Goal: Transaction & Acquisition: Purchase product/service

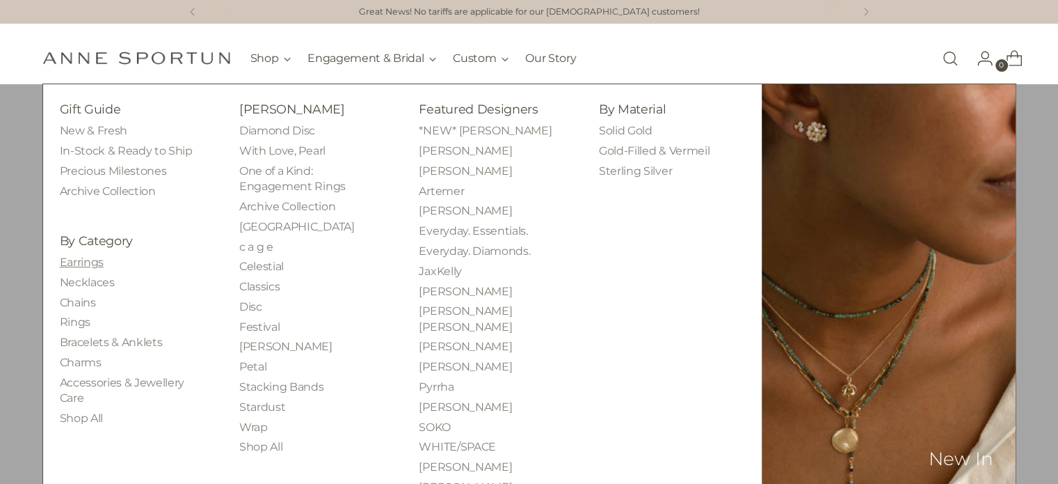
click at [90, 258] on link "Earrings" at bounding box center [82, 261] width 44 height 13
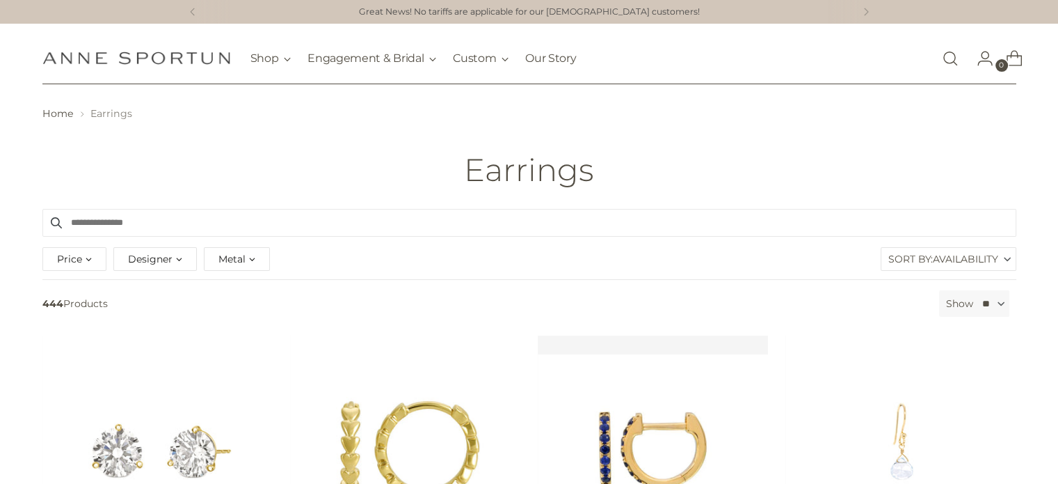
click at [934, 275] on div "Price ** - ***** Designer [PERSON_NAME] (12) [PERSON_NAME] (31) [PERSON_NAME] (…" at bounding box center [529, 261] width 981 height 35
click at [952, 258] on span "Availability" at bounding box center [965, 259] width 65 height 22
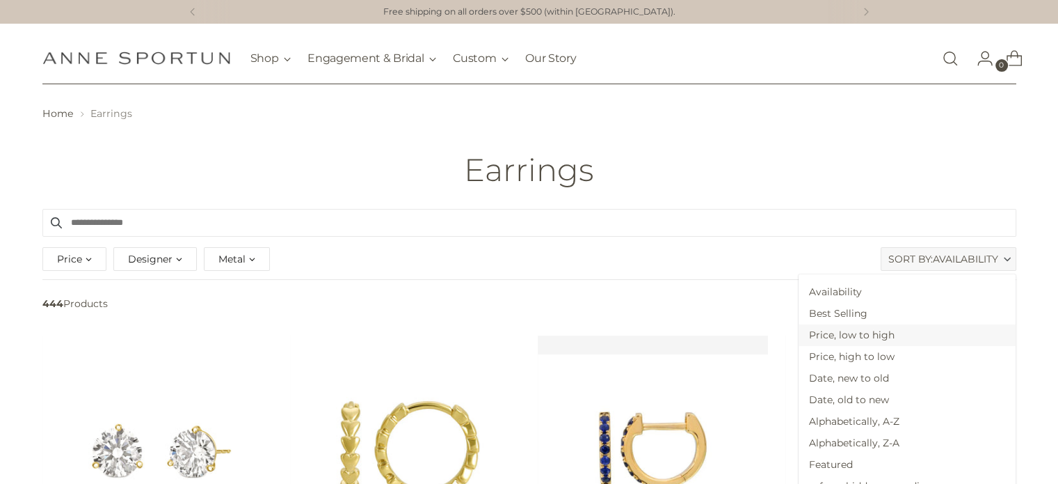
click at [923, 328] on span "Price, low to high" at bounding box center [907, 335] width 217 height 22
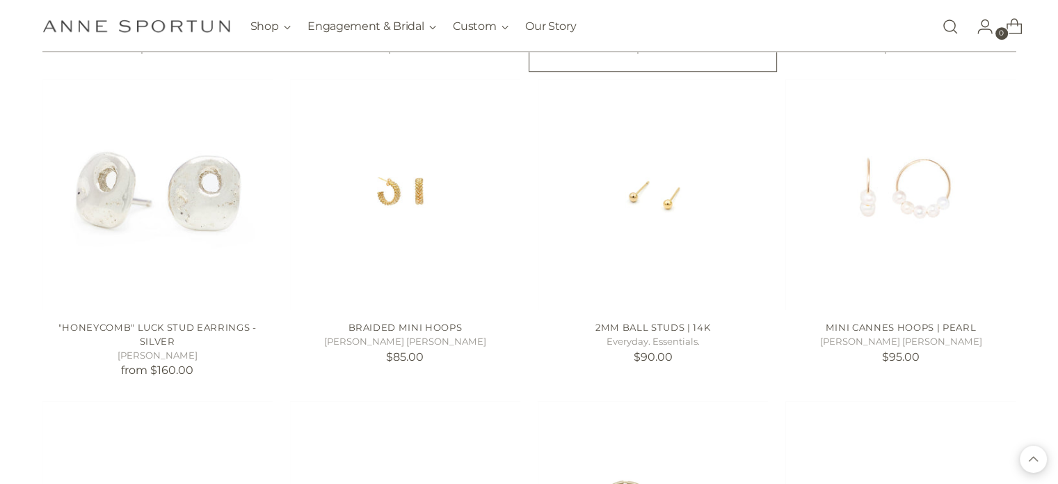
scroll to position [1194, 0]
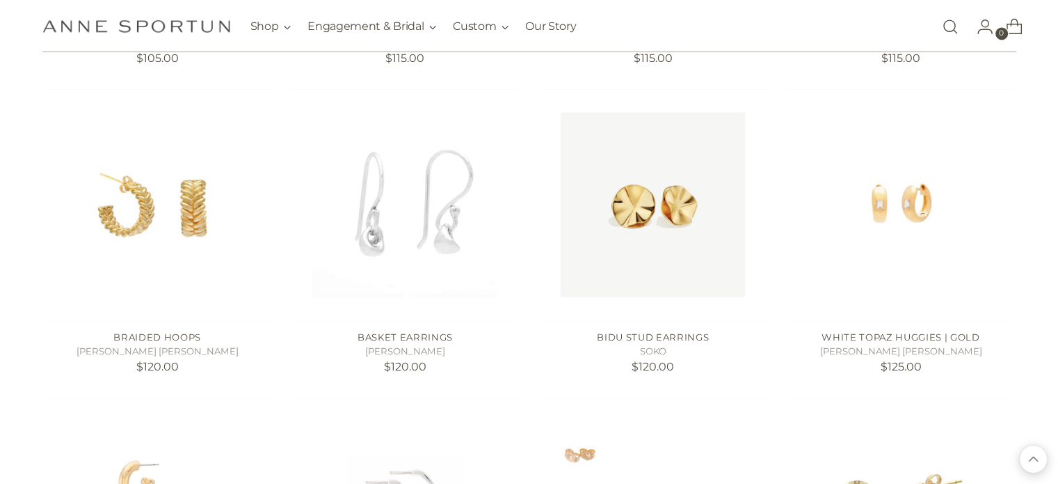
scroll to position [2126, 0]
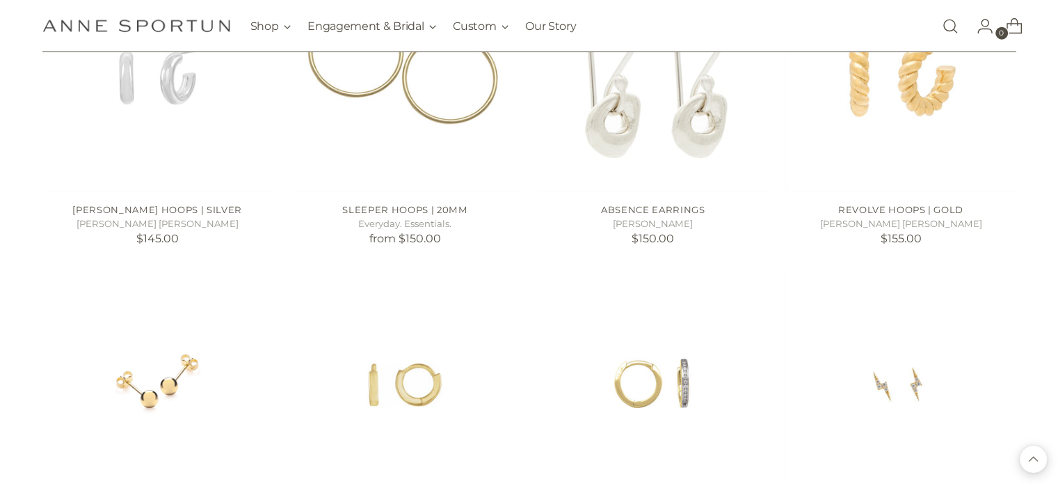
scroll to position [3484, 0]
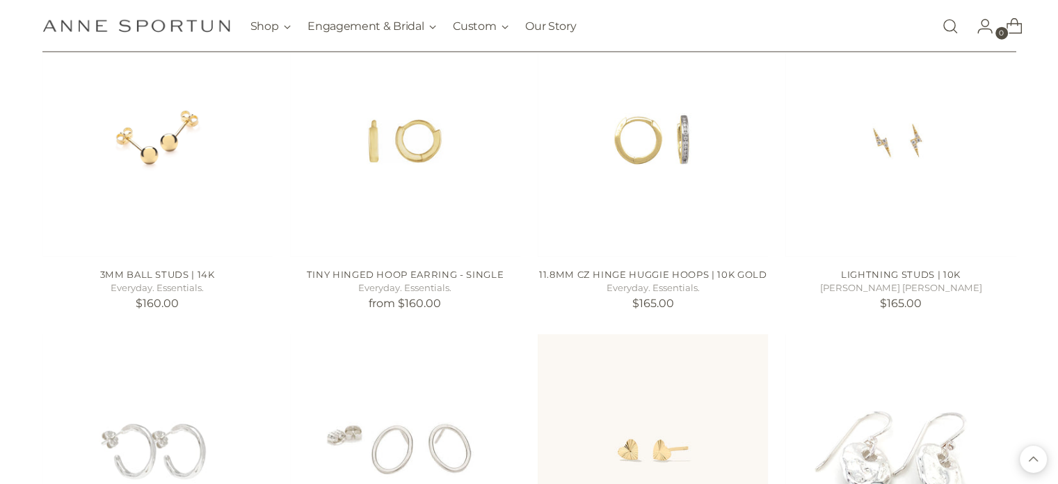
scroll to position [3721, 0]
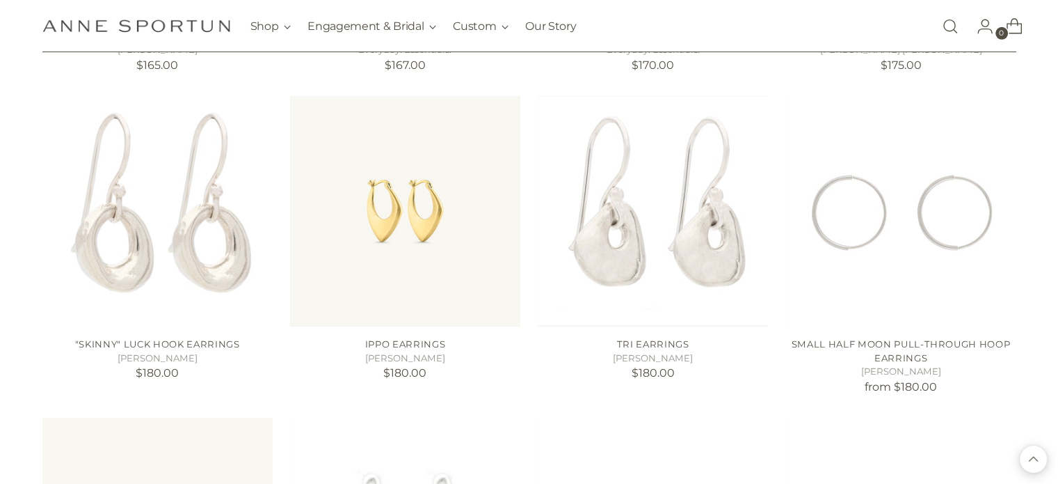
scroll to position [4579, 0]
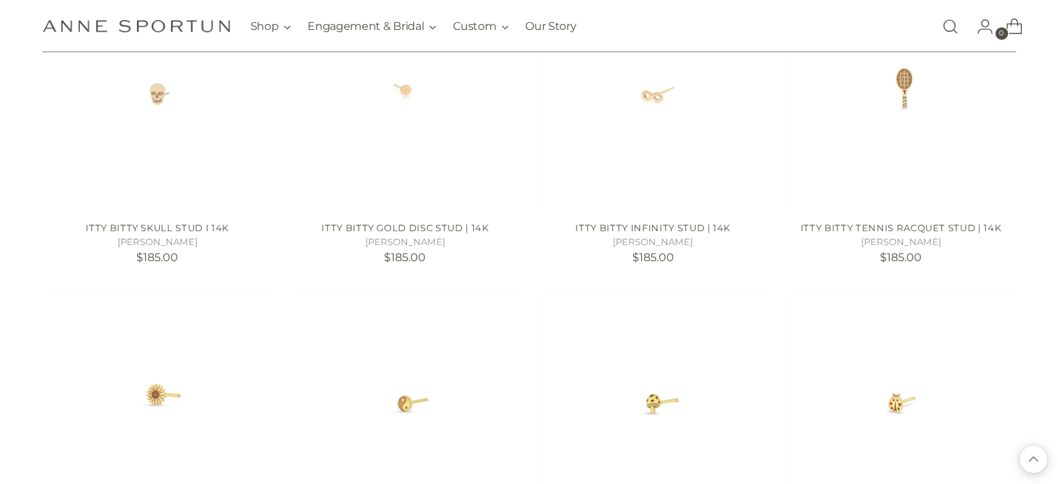
scroll to position [5953, 0]
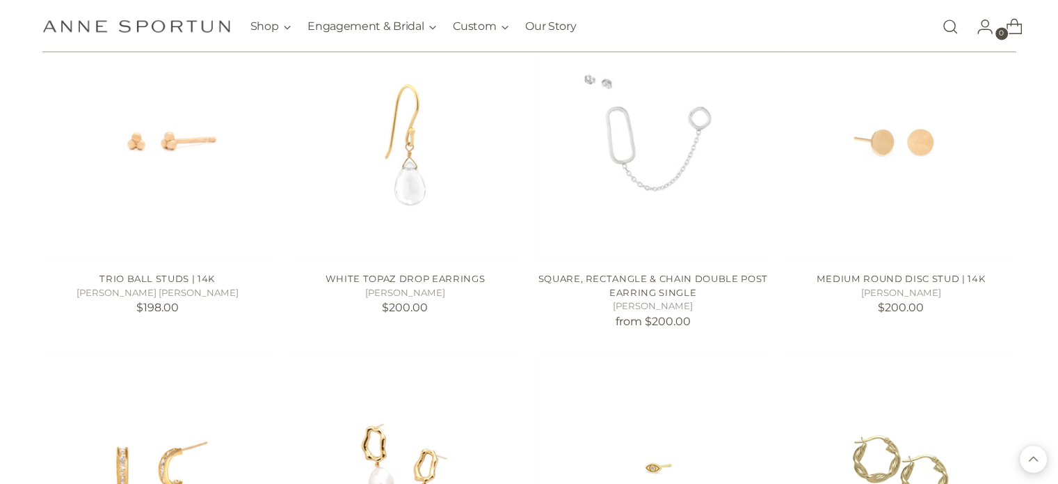
scroll to position [7466, 0]
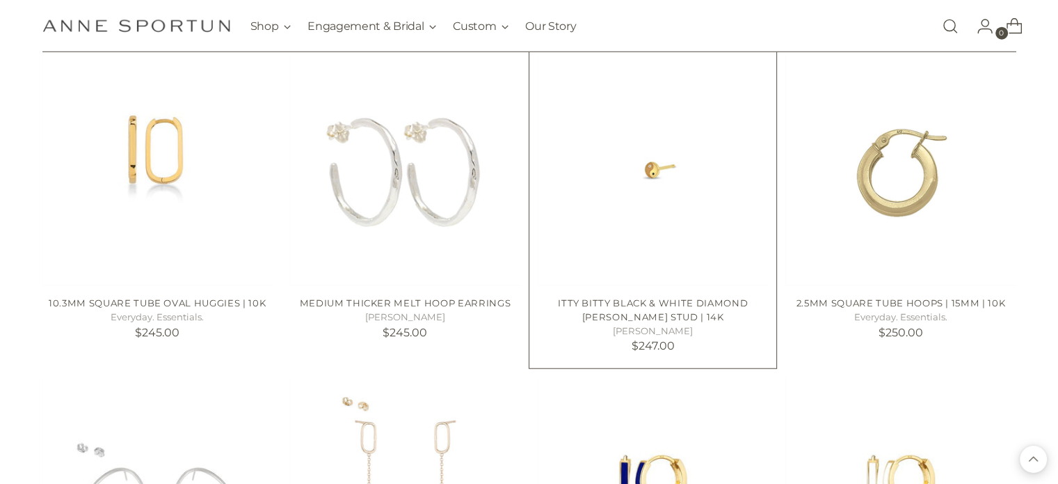
scroll to position [8705, 0]
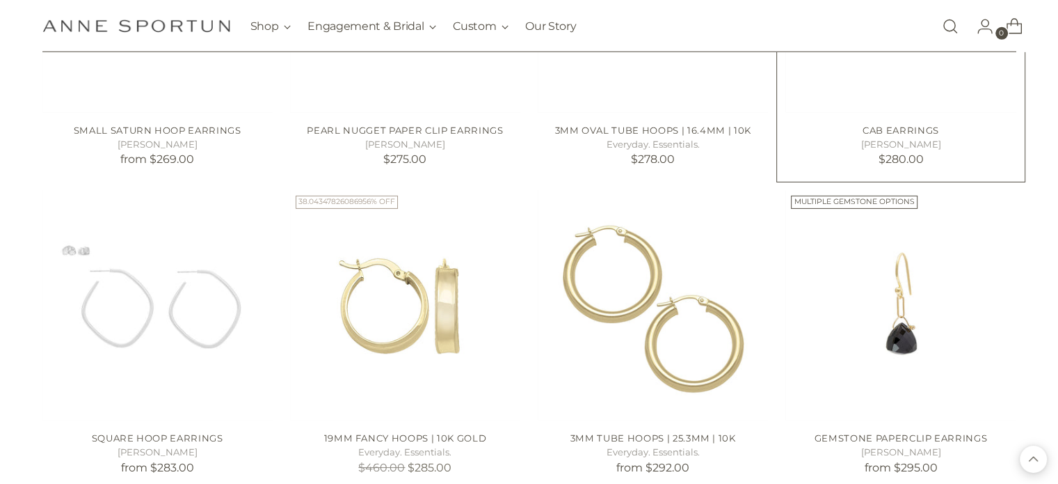
scroll to position [9983, 0]
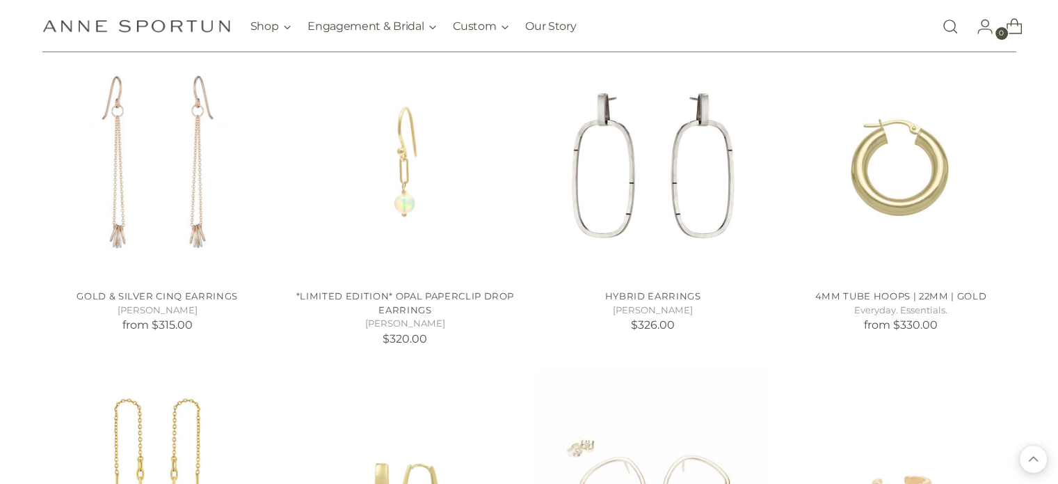
scroll to position [11210, 0]
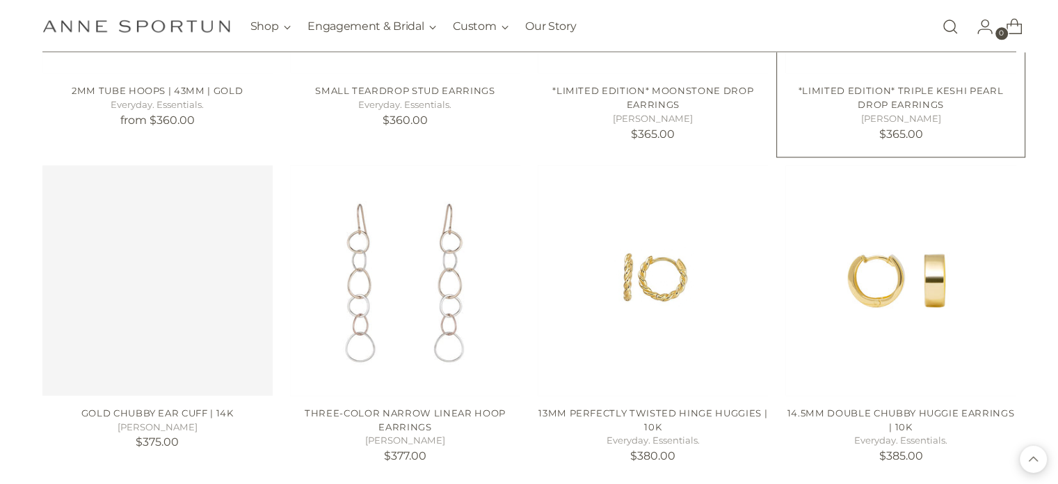
scroll to position [12365, 0]
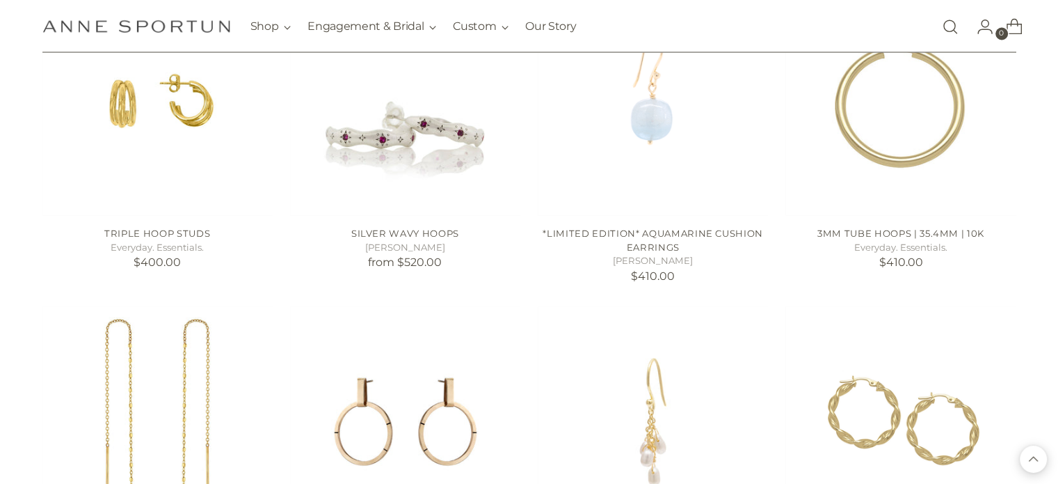
scroll to position [13187, 0]
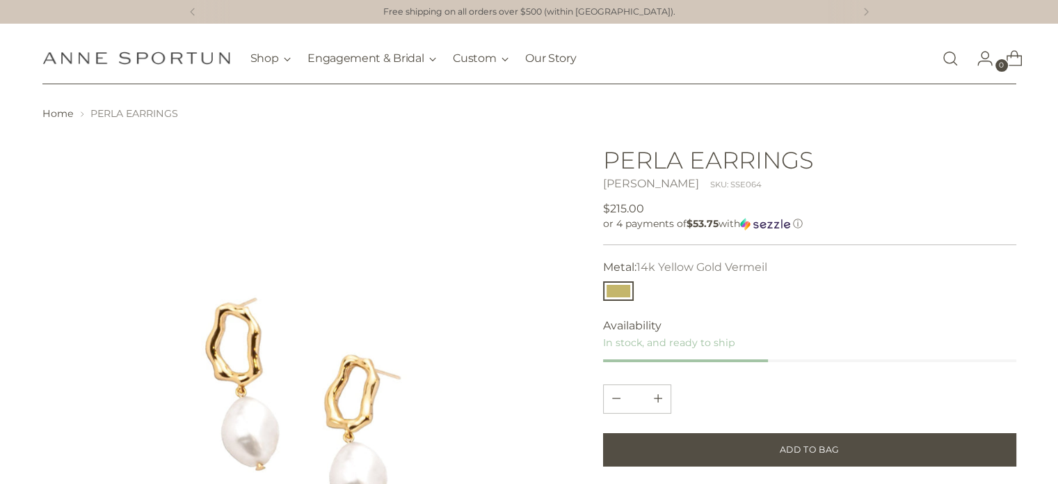
scroll to position [3, 0]
